Goal: Task Accomplishment & Management: Use online tool/utility

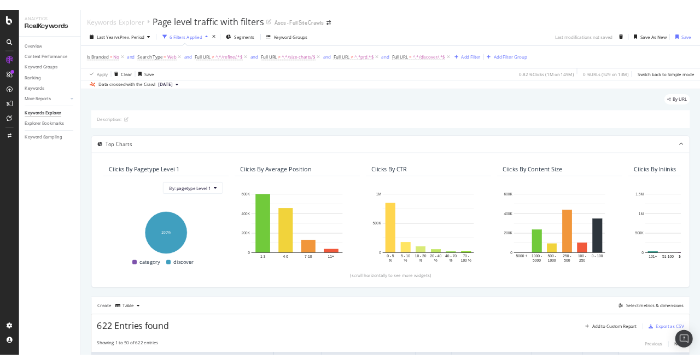
scroll to position [141, 0]
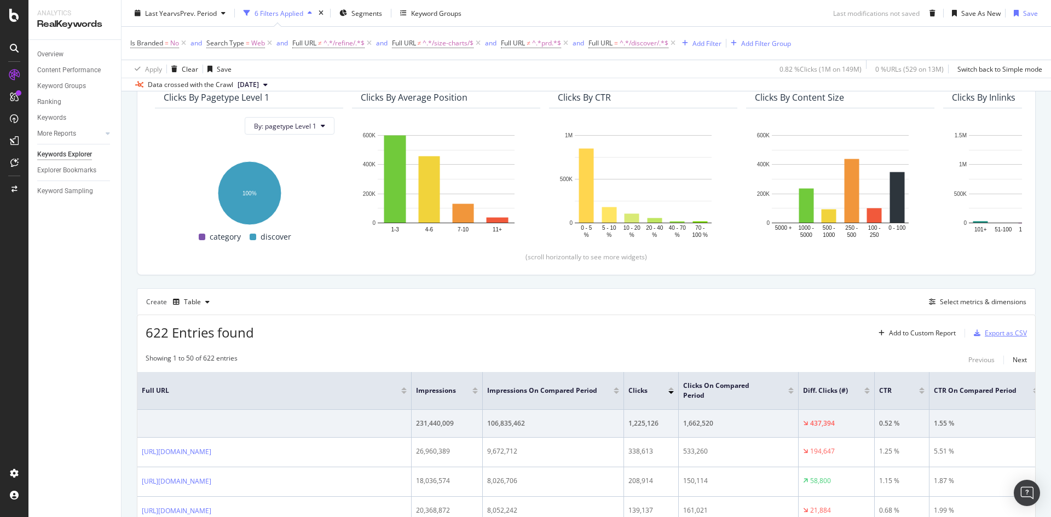
click at [1000, 336] on div "Export as CSV" at bounding box center [1005, 332] width 42 height 9
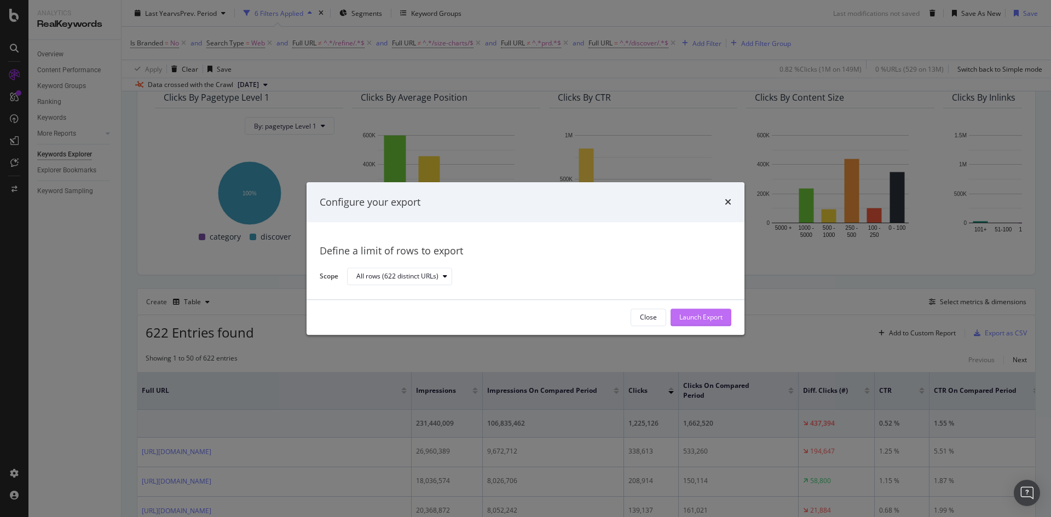
click at [702, 317] on div "Launch Export" at bounding box center [700, 317] width 43 height 9
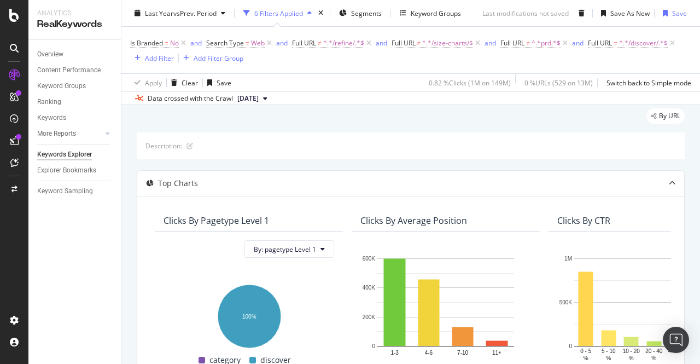
scroll to position [32, 0]
click at [483, 46] on icon at bounding box center [477, 43] width 9 height 11
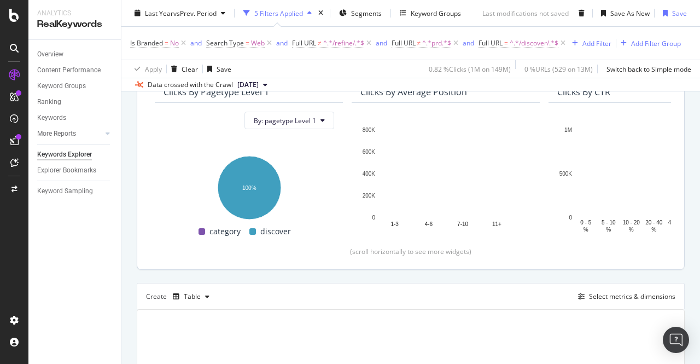
scroll to position [143, 0]
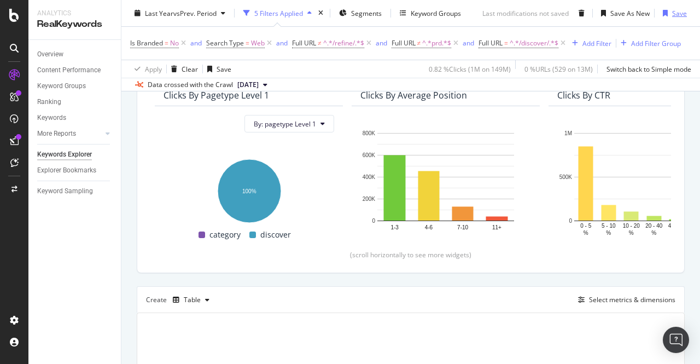
click at [668, 8] on div "Save" at bounding box center [673, 13] width 28 height 16
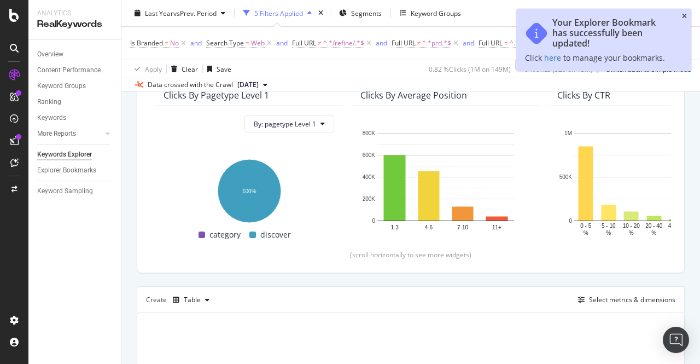
click at [690, 15] on div "Your Explorer Bookmark has successfully been updated! Click here to manage your…" at bounding box center [604, 40] width 175 height 62
click at [686, 17] on icon "close toast" at bounding box center [684, 16] width 5 height 7
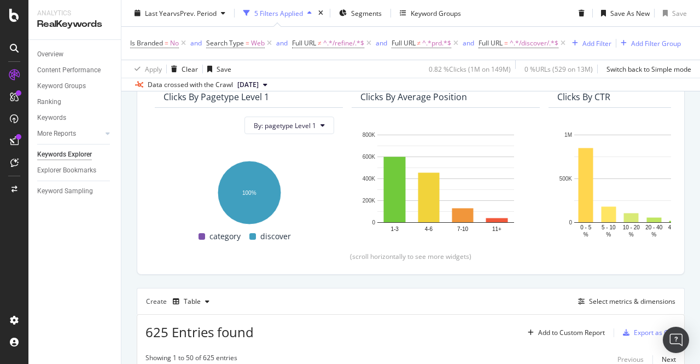
scroll to position [219, 0]
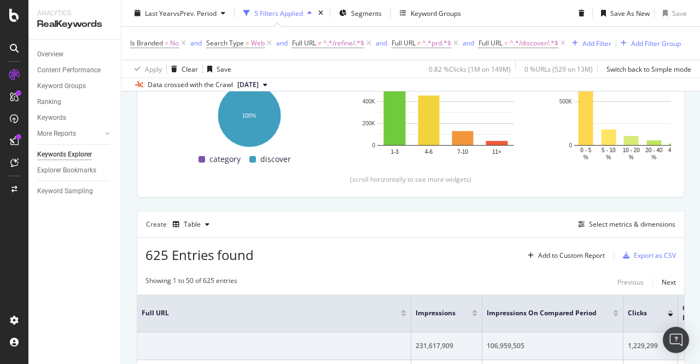
click at [640, 257] on div "625 Entries found Add to Custom Report Export as CSV" at bounding box center [410, 250] width 547 height 27
click at [643, 260] on div "Export as CSV" at bounding box center [655, 255] width 42 height 9
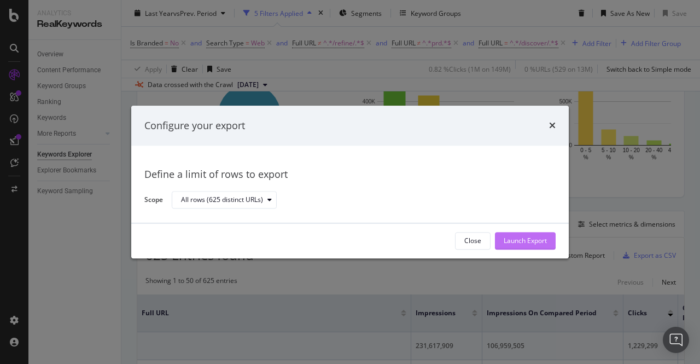
click at [539, 237] on div "Launch Export" at bounding box center [525, 240] width 43 height 9
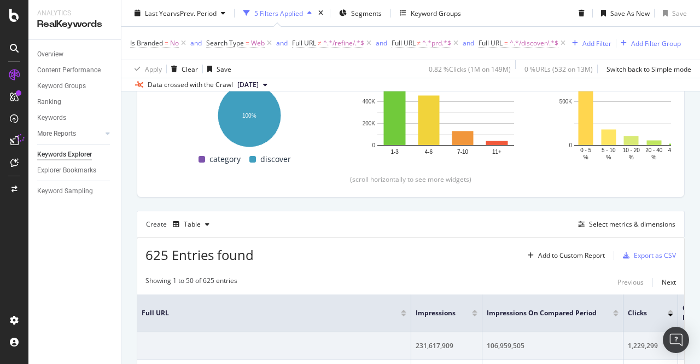
click at [443, 252] on div "625 Entries found Add to Custom Report Export as CSV" at bounding box center [410, 250] width 547 height 27
click at [646, 260] on div "Export as CSV" at bounding box center [655, 255] width 42 height 9
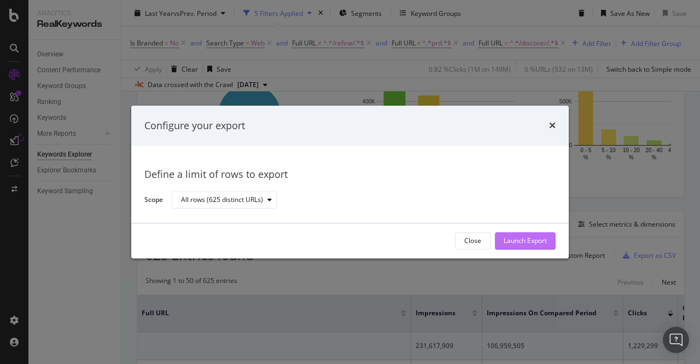
click at [515, 234] on div "Launch Export" at bounding box center [525, 241] width 43 height 16
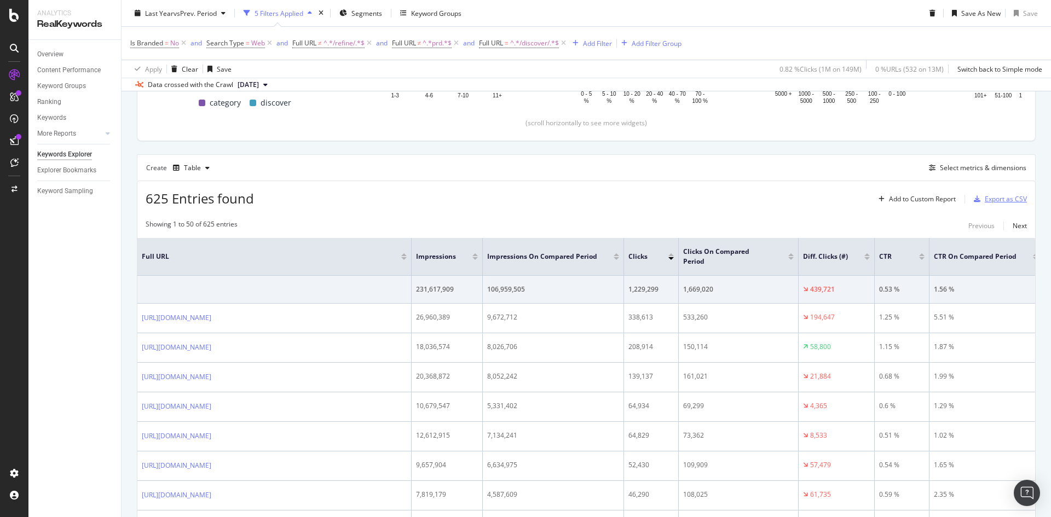
scroll to position [260, 0]
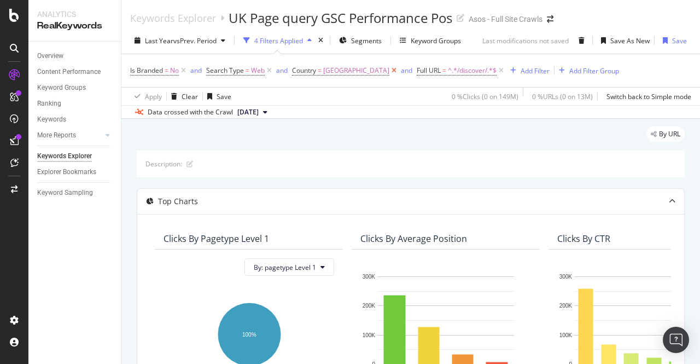
click at [390, 73] on icon at bounding box center [394, 70] width 9 height 11
